Goal: Navigation & Orientation: Find specific page/section

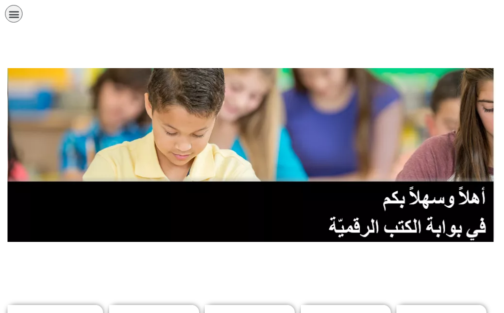
scroll to position [150, 0]
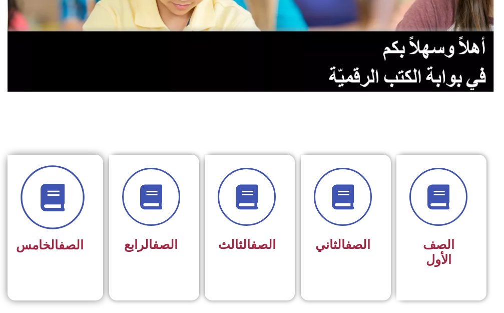
click at [77, 203] on span at bounding box center [53, 197] width 64 height 64
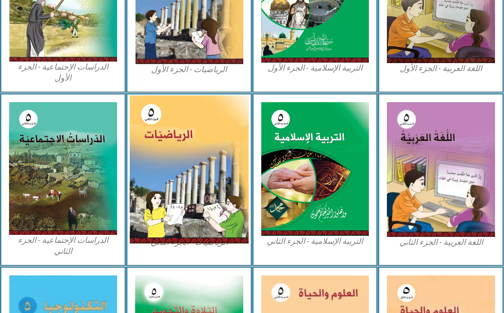
scroll to position [551, 0]
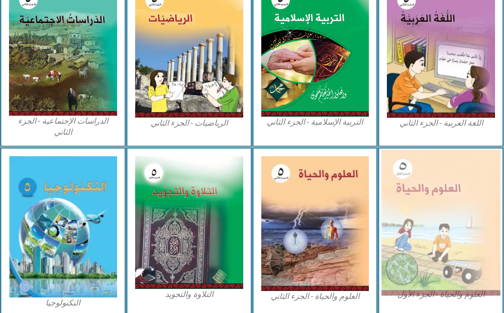
click at [448, 228] on img at bounding box center [441, 223] width 119 height 146
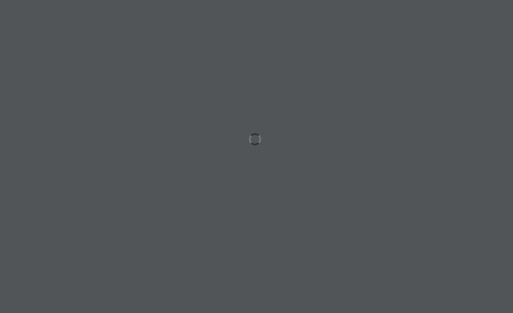
scroll to position [0, 20]
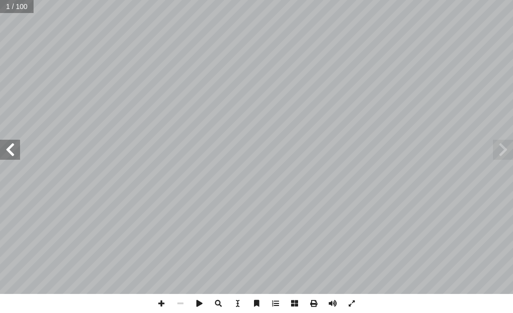
click at [0, 150] on span at bounding box center [10, 150] width 20 height 20
click at [2, 151] on span at bounding box center [10, 150] width 20 height 20
click at [3, 151] on span at bounding box center [10, 150] width 20 height 20
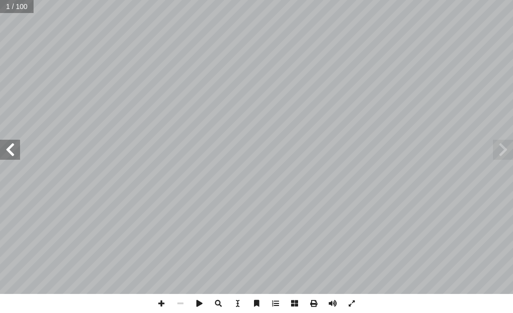
click at [3, 151] on span at bounding box center [10, 150] width 20 height 20
click at [7, 144] on span at bounding box center [10, 150] width 20 height 20
click at [6, 150] on span at bounding box center [10, 150] width 20 height 20
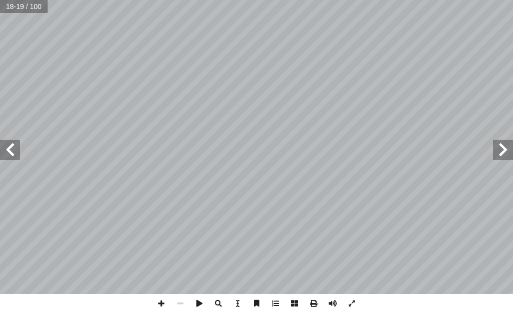
click at [6, 150] on span at bounding box center [10, 150] width 20 height 20
click at [6, 149] on span at bounding box center [10, 150] width 20 height 20
click at [499, 154] on span at bounding box center [503, 150] width 20 height 20
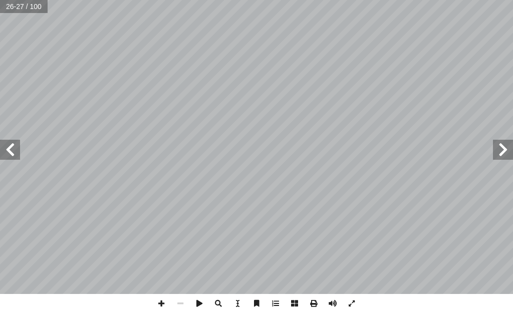
click at [5, 157] on span at bounding box center [10, 150] width 20 height 20
click at [12, 155] on span at bounding box center [10, 150] width 20 height 20
click at [160, 303] on span at bounding box center [161, 303] width 19 height 19
